Goal: Information Seeking & Learning: Learn about a topic

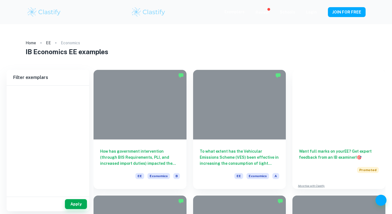
type input "Economics"
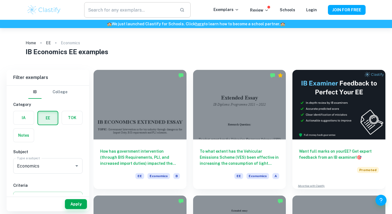
click at [168, 10] on input "text" at bounding box center [129, 9] width 91 height 15
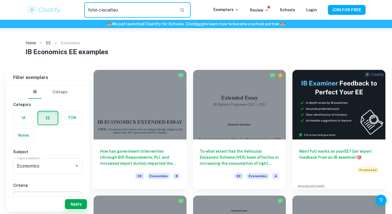
type input "folin-ciocalteu"
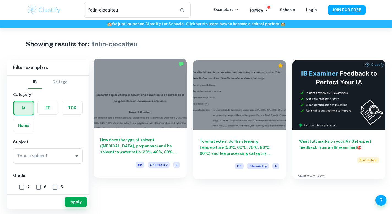
click at [137, 119] on div at bounding box center [139, 94] width 93 height 70
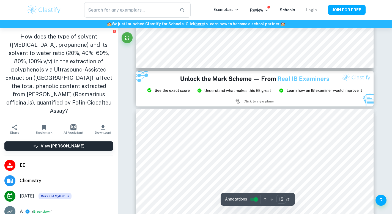
scroll to position [4824, 0]
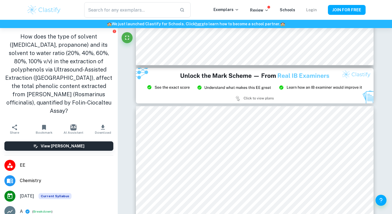
type input "14"
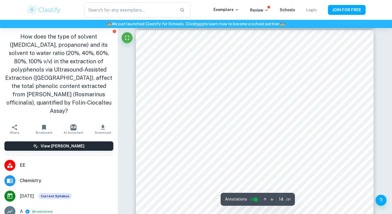
scroll to position [4498, 0]
